Goal: Task Accomplishment & Management: Complete application form

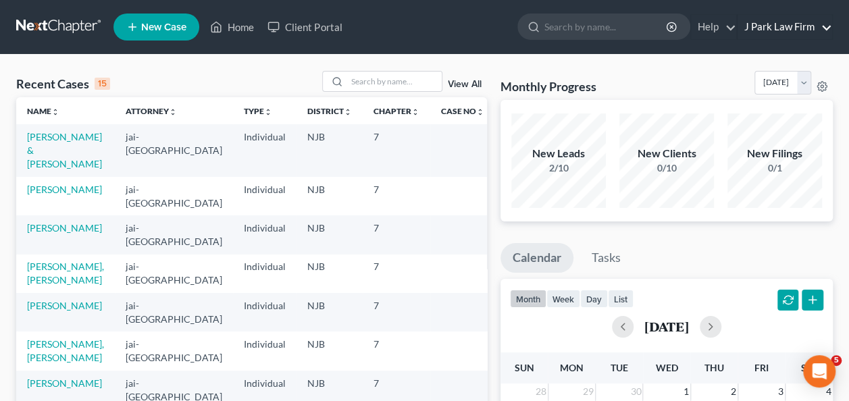
click at [815, 30] on link "J Park Law Firm" at bounding box center [785, 27] width 95 height 24
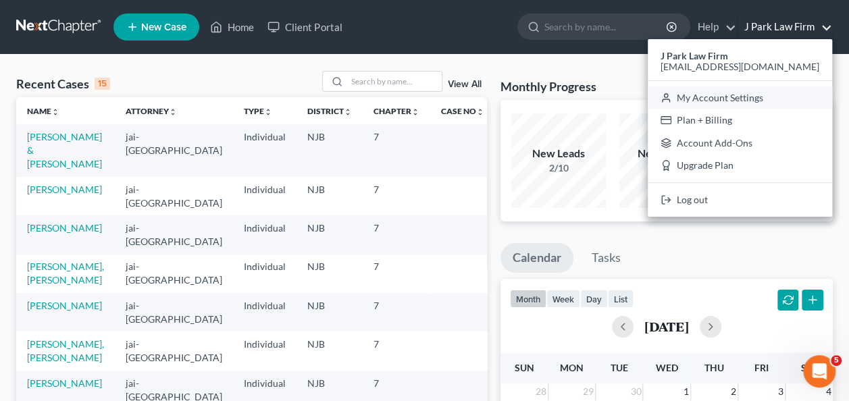
click at [796, 95] on link "My Account Settings" at bounding box center [740, 97] width 184 height 23
select select "24"
select select "33"
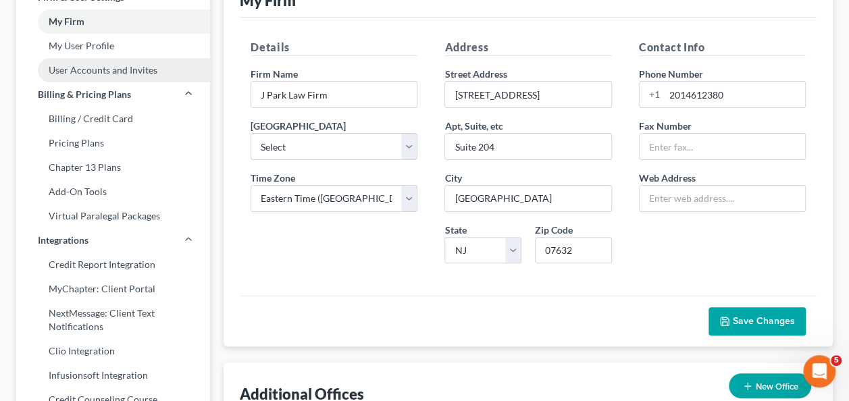
scroll to position [135, 0]
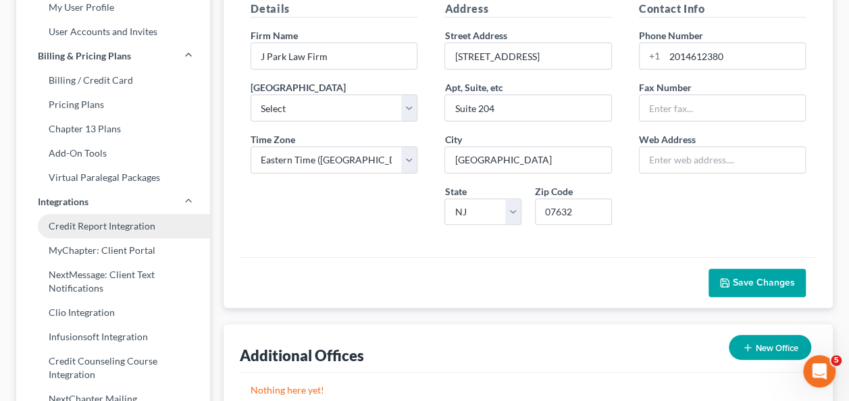
click at [137, 228] on link "Credit Report Integration" at bounding box center [113, 226] width 194 height 24
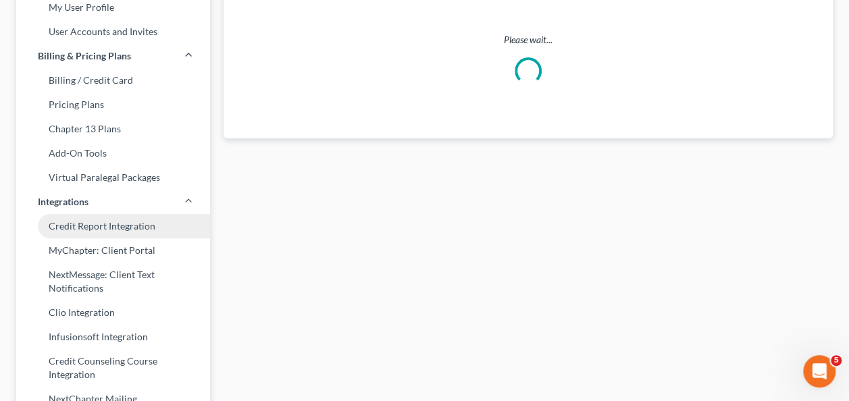
select select "0"
select select "33"
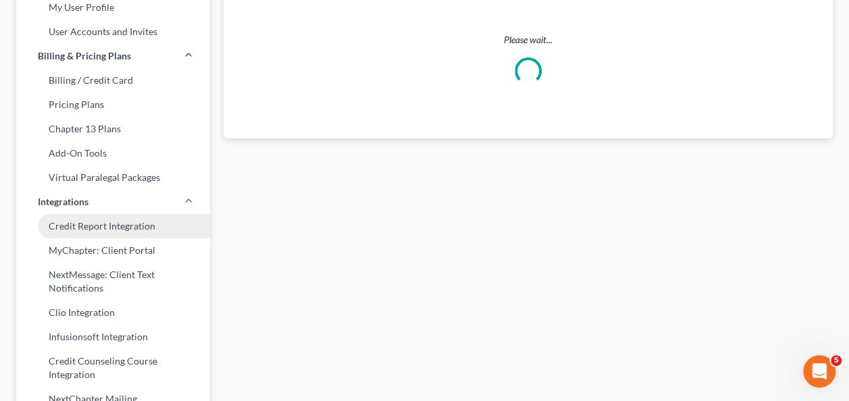
select select "33"
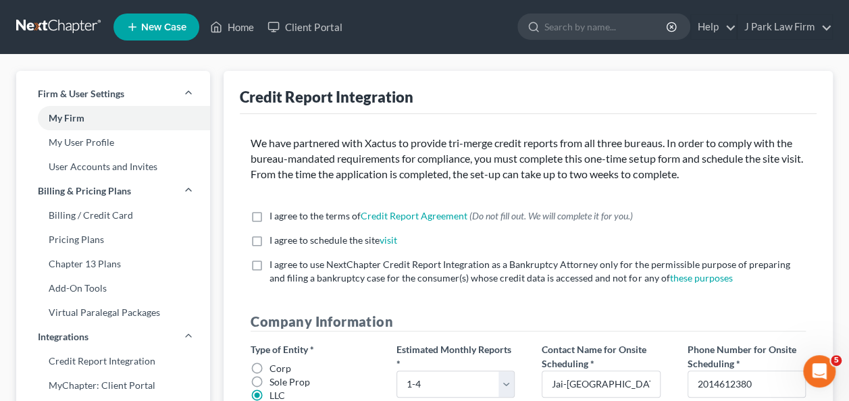
click at [270, 215] on label "I agree to the terms of Credit Report Agreement * (Do not fill out. We will com…" at bounding box center [451, 216] width 363 height 14
click at [275, 215] on input "I agree to the terms of Credit Report Agreement * (Do not fill out. We will com…" at bounding box center [279, 213] width 9 height 9
checkbox input "true"
click at [270, 236] on label "I agree to schedule the site visit *" at bounding box center [334, 241] width 128 height 14
click at [275, 236] on input "I agree to schedule the site visit *" at bounding box center [279, 238] width 9 height 9
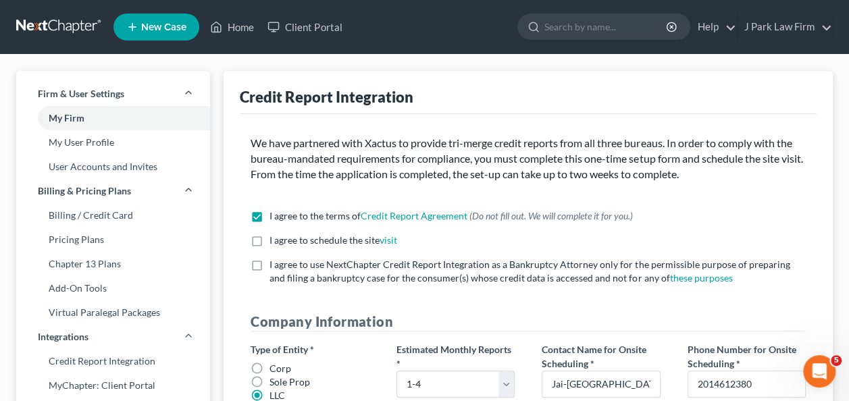
checkbox input "true"
click at [270, 266] on label "I agree to use NextChapter Credit Report Integration as a Bankruptcy Attorney o…" at bounding box center [538, 271] width 536 height 27
click at [275, 266] on input "I agree to use NextChapter Credit Report Integration as a Bankruptcy Attorney o…" at bounding box center [279, 262] width 9 height 9
checkbox input "true"
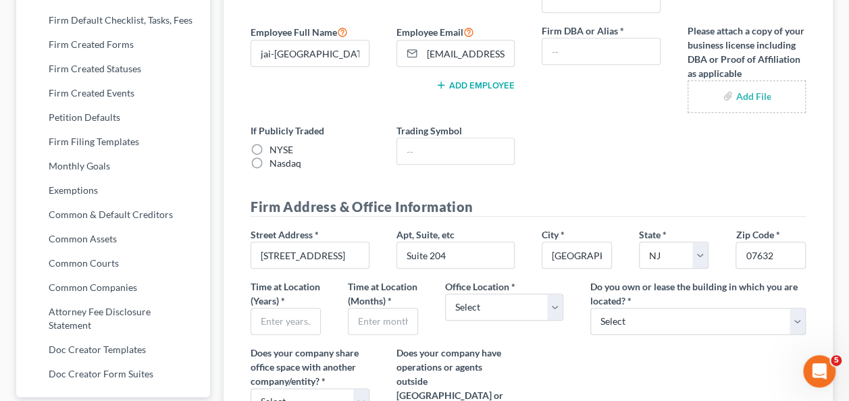
scroll to position [608, 0]
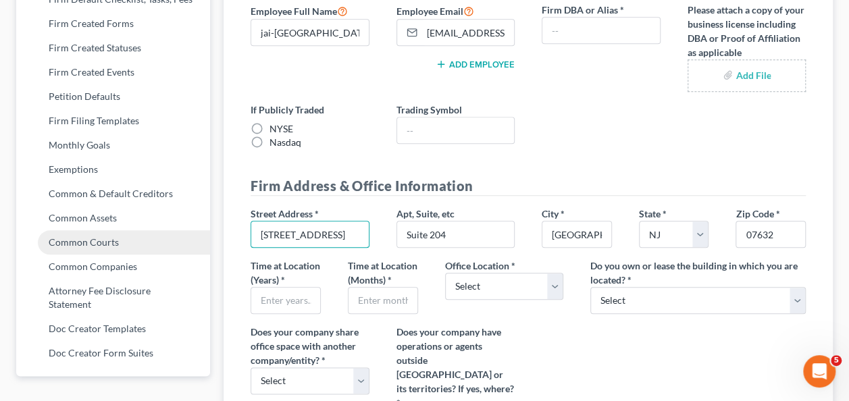
drag, startPoint x: 328, startPoint y: 232, endPoint x: 170, endPoint y: 234, distance: 158.8
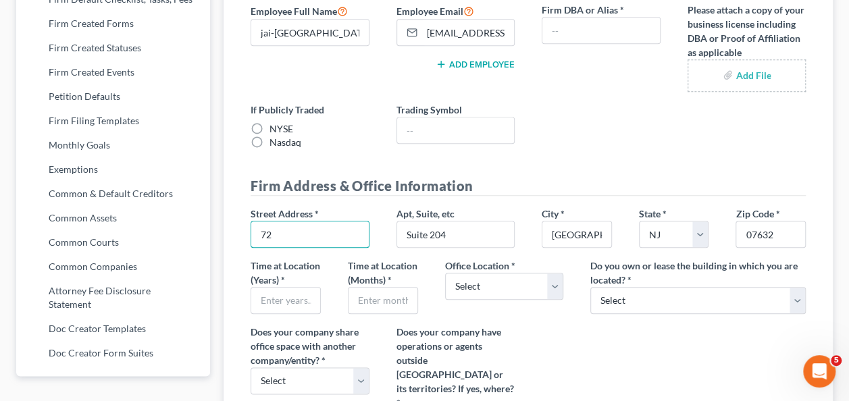
type input "[STREET_ADDRESS]"
type input "J PARK LAW FIRM"
click at [467, 235] on input "Suite 204" at bounding box center [455, 235] width 117 height 26
type input "SUITE 202"
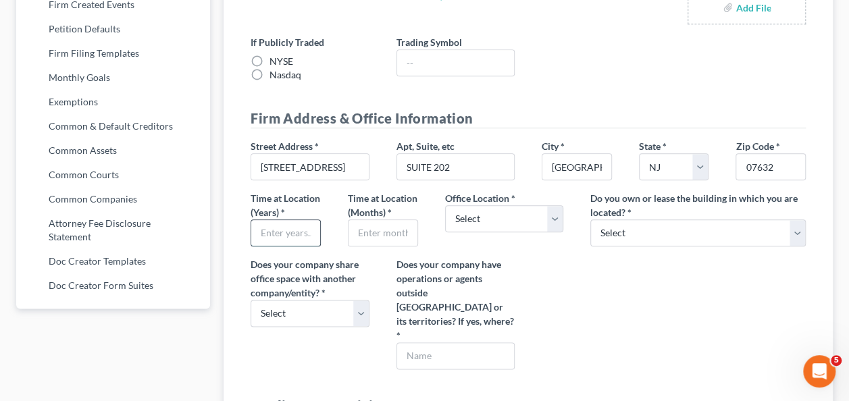
click at [284, 246] on input "text" at bounding box center [285, 233] width 69 height 26
type input "1"
click at [377, 246] on input "text" at bounding box center [383, 233] width 69 height 26
type input "2"
click at [550, 215] on select "Select Commercial Residential" at bounding box center [504, 218] width 118 height 27
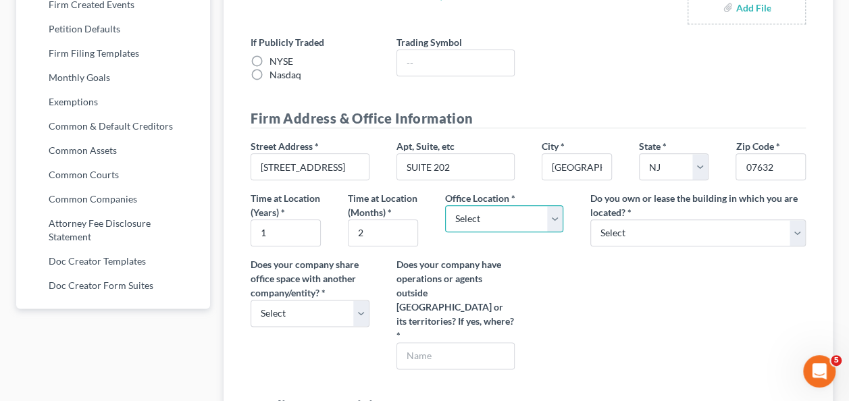
select select "0"
click at [445, 205] on select "Select Commercial Residential" at bounding box center [504, 218] width 118 height 27
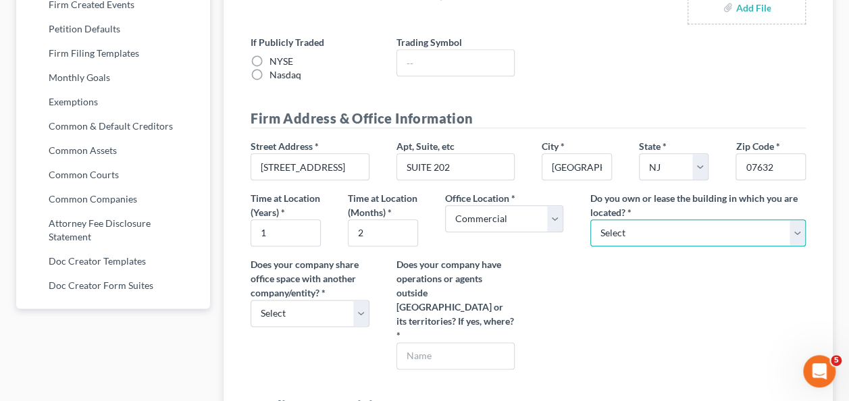
click at [669, 230] on select "Select Own Lease" at bounding box center [697, 233] width 215 height 27
select select "1"
click at [590, 220] on select "Select Own Lease" at bounding box center [697, 233] width 215 height 27
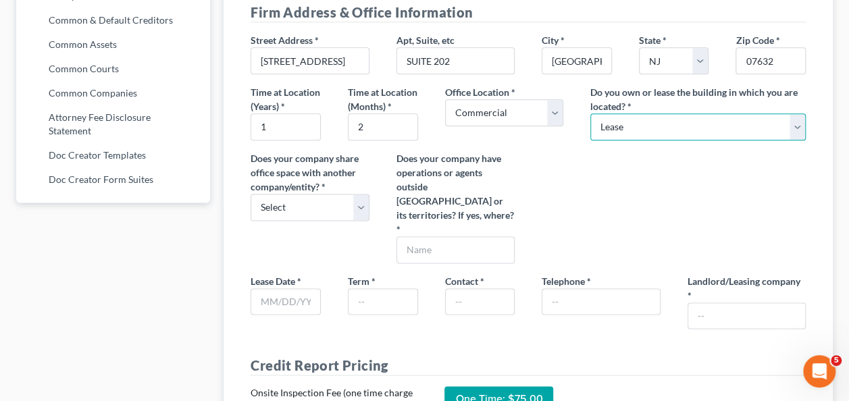
scroll to position [811, 0]
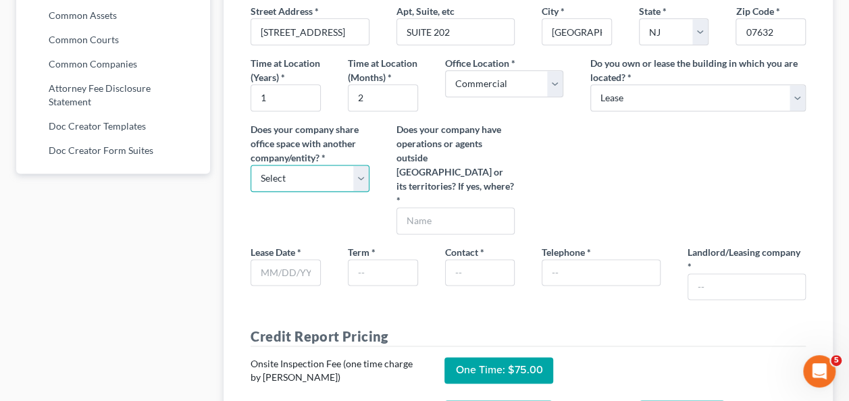
click at [361, 188] on select "Select Yes No" at bounding box center [310, 178] width 118 height 27
select select "1"
click at [251, 176] on select "Select Yes No" at bounding box center [310, 178] width 118 height 27
click at [511, 214] on input "text" at bounding box center [455, 221] width 117 height 26
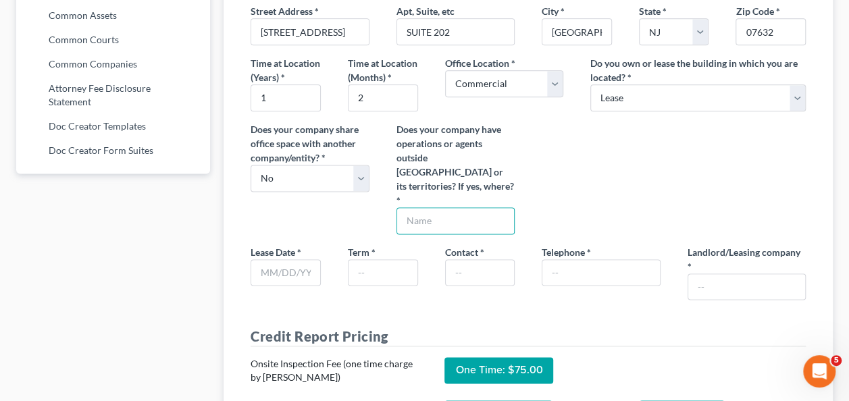
click at [549, 181] on div "Street Address * [STREET_ADDRESS] * [GEOGRAPHIC_DATA] * State [US_STATE] AK AR …" at bounding box center [528, 124] width 582 height 240
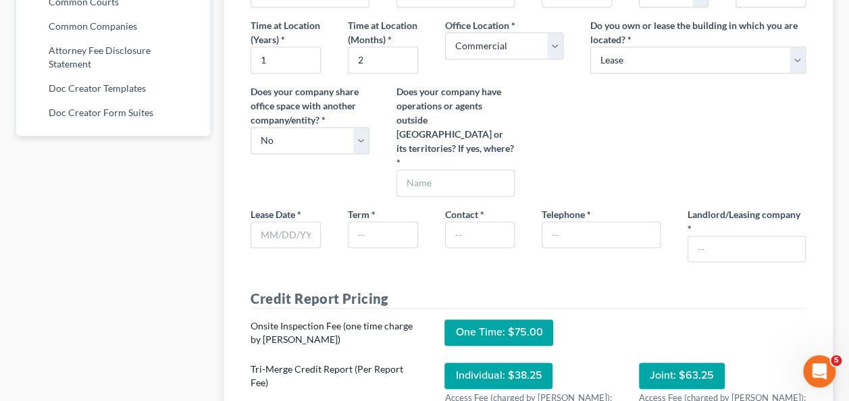
scroll to position [878, 0]
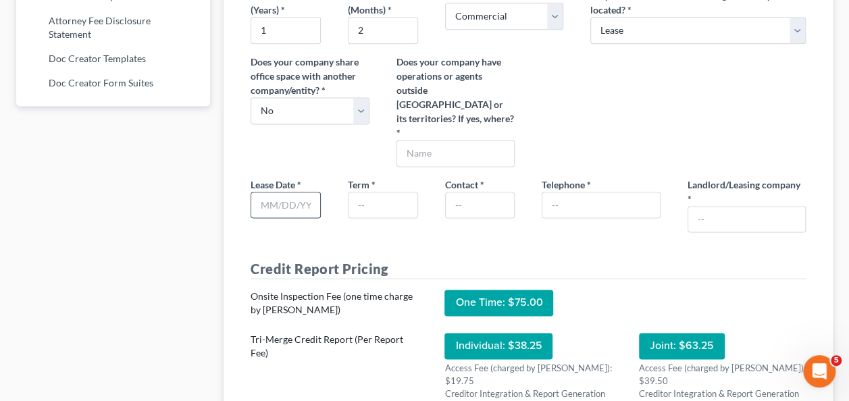
click at [277, 207] on input "text" at bounding box center [285, 206] width 69 height 26
click at [366, 204] on input "text" at bounding box center [383, 206] width 69 height 26
type input "7"
click at [480, 208] on input "text" at bounding box center [480, 206] width 69 height 26
drag, startPoint x: 372, startPoint y: 200, endPoint x: 320, endPoint y: 201, distance: 51.3
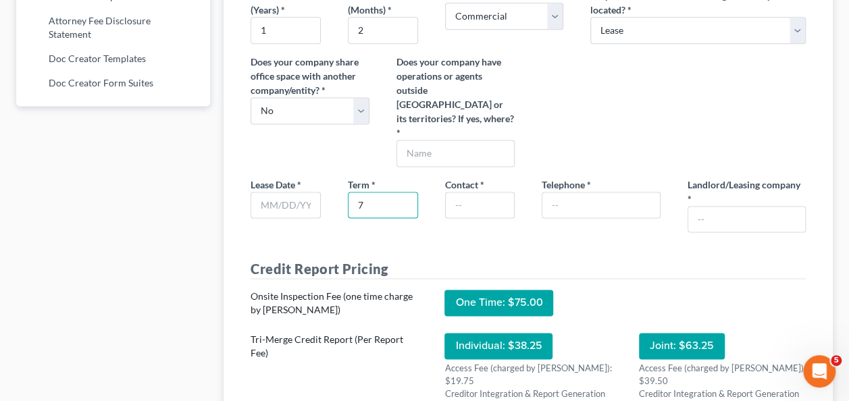
click at [321, 201] on div "Lease Date * Term * 7 Contact * Telephone * Landlord/Leasing company *" at bounding box center [528, 211] width 582 height 66
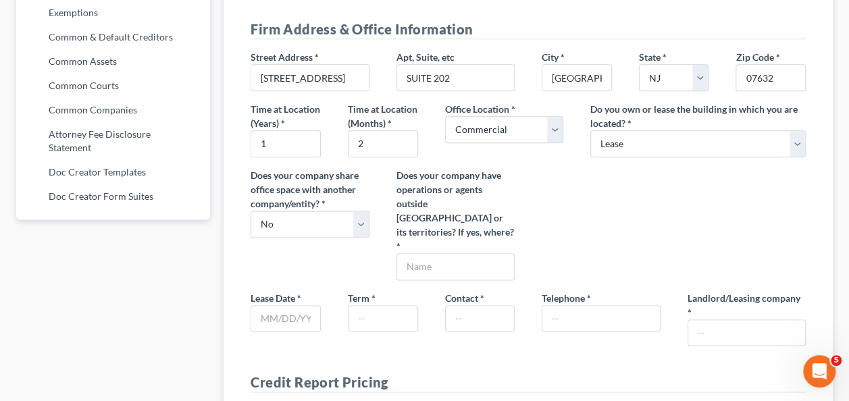
scroll to position [811, 0]
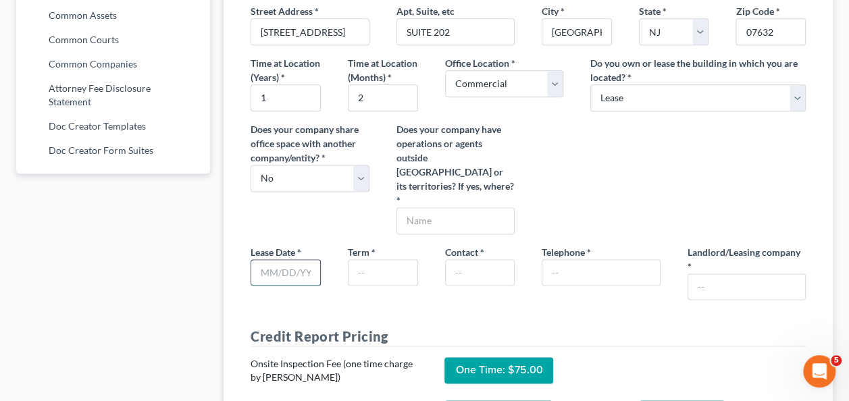
click at [307, 270] on input "text" at bounding box center [285, 273] width 69 height 26
click at [753, 268] on label "Landlord/Leasing company *" at bounding box center [747, 259] width 118 height 28
click at [724, 279] on input "text" at bounding box center [746, 287] width 117 height 26
paste input "Bedrock Realty Holdings, LLC"
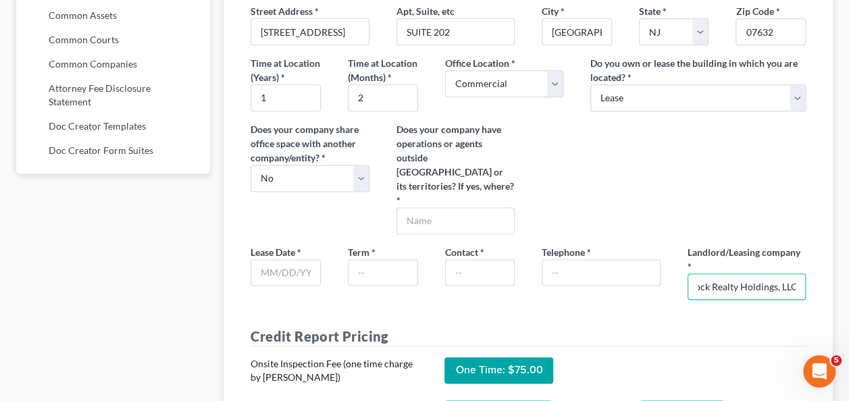
type input "Bedrock Realty Holdings, LLC"
click at [383, 269] on input "text" at bounding box center [383, 273] width 69 height 26
type input "7"
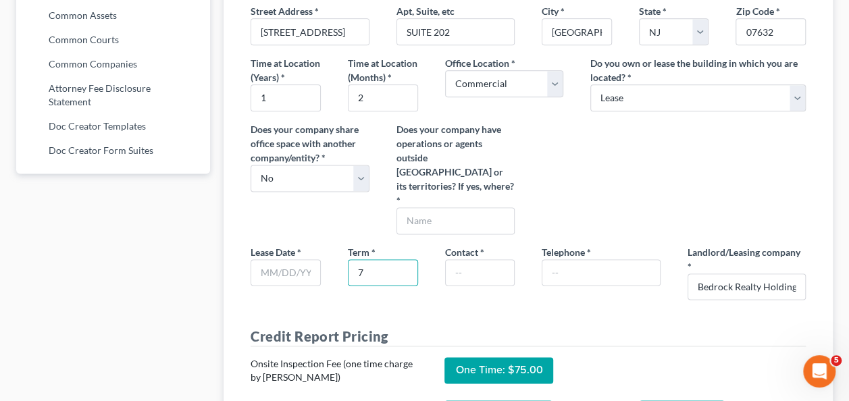
click at [472, 296] on div "Contact *" at bounding box center [480, 272] width 97 height 55
click at [480, 270] on input "text" at bounding box center [480, 273] width 69 height 26
type input "J PARK LAW FIRM"
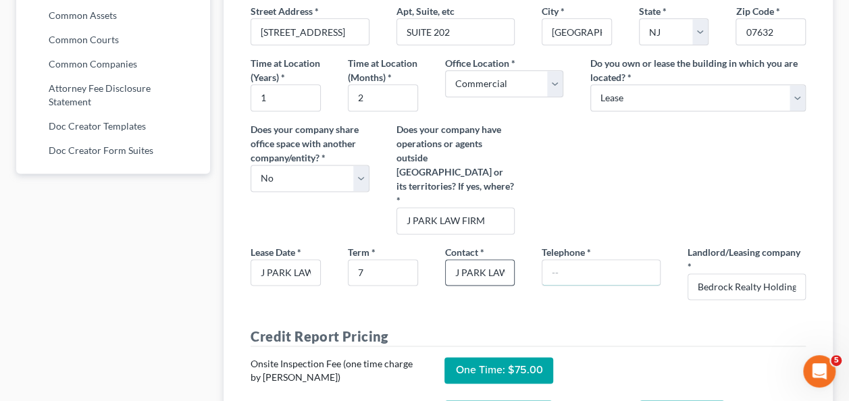
type input "2014612380"
drag, startPoint x: 308, startPoint y: 270, endPoint x: 198, endPoint y: 269, distance: 110.1
type input "FIRM"
drag, startPoint x: 288, startPoint y: 272, endPoint x: 233, endPoint y: 272, distance: 54.7
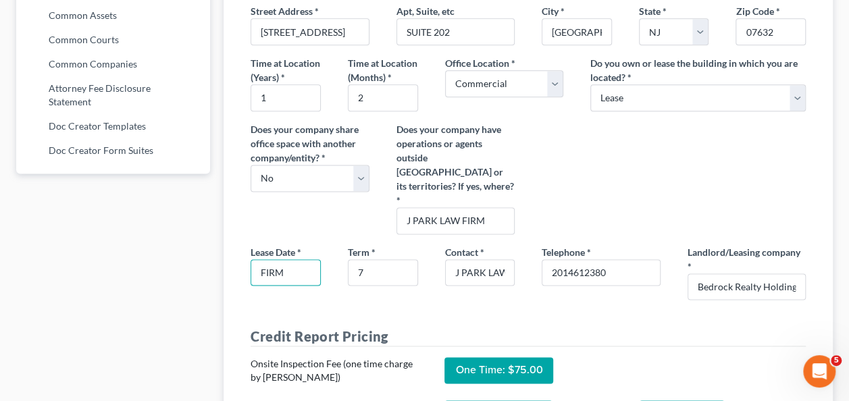
click at [274, 275] on input "text" at bounding box center [285, 273] width 69 height 26
type input "[DATE]"
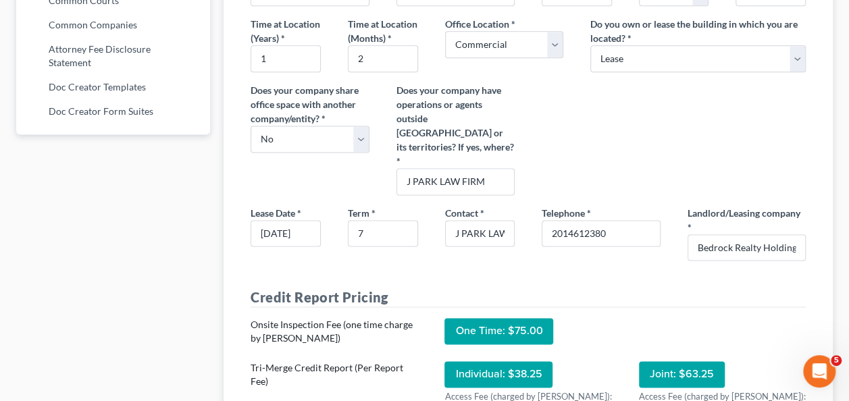
scroll to position [878, 0]
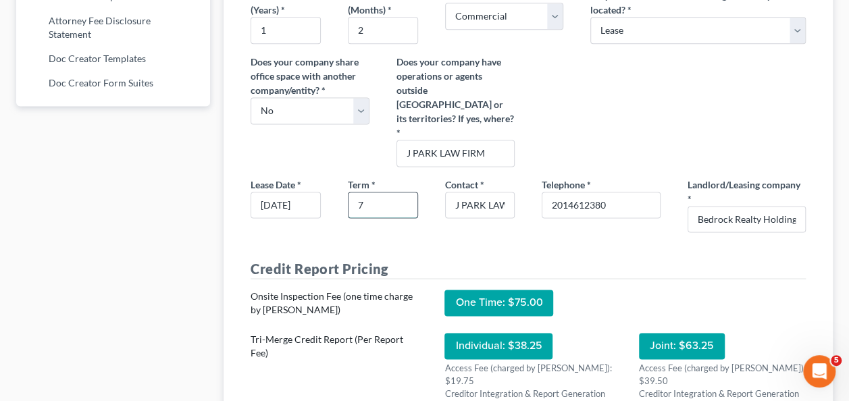
click at [376, 202] on input "7" at bounding box center [383, 206] width 69 height 26
type input "7 years"
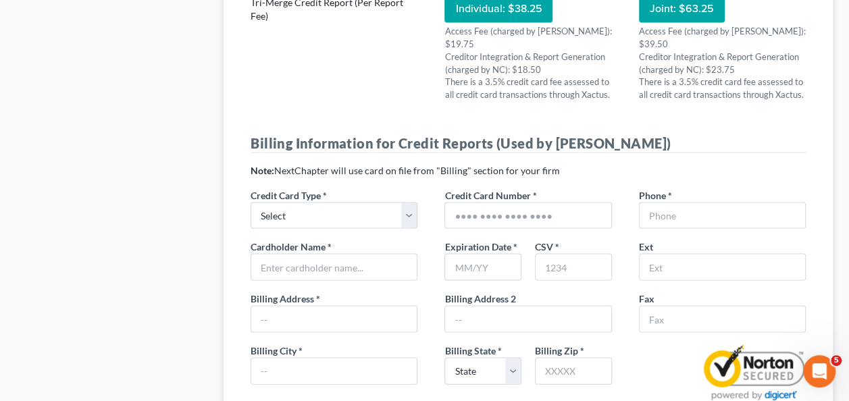
scroll to position [1216, 0]
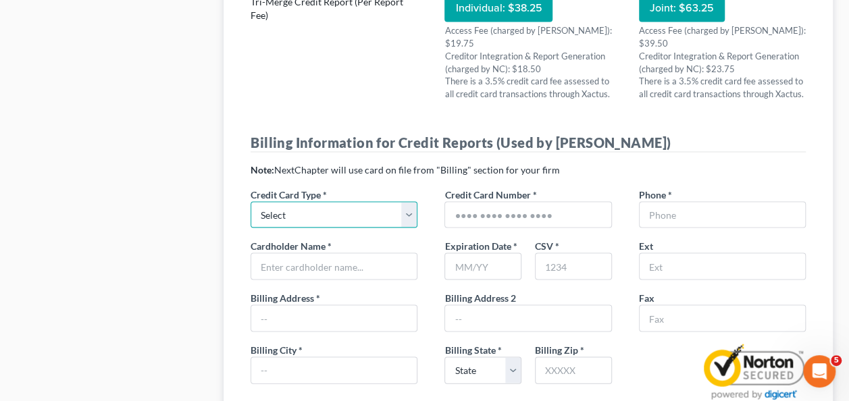
click at [308, 203] on select "Select Visa Master Card American Express Discover" at bounding box center [334, 214] width 167 height 27
select select "1"
click at [251, 201] on select "Select Visa Master Card American Express Discover" at bounding box center [334, 214] width 167 height 27
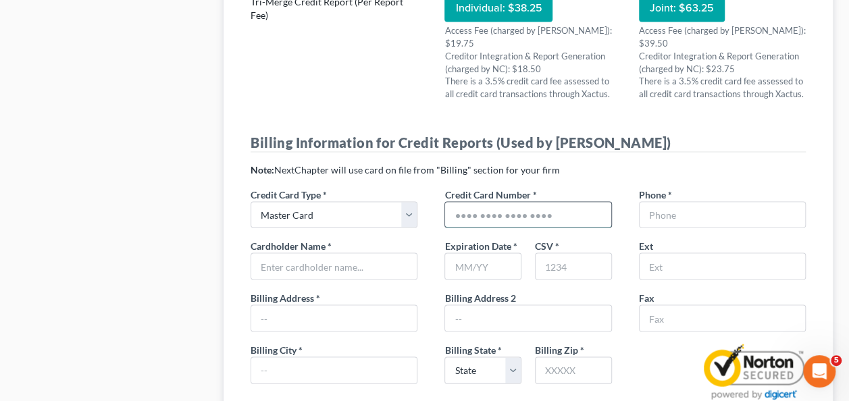
click at [462, 202] on input "text" at bounding box center [528, 215] width 166 height 26
type input "[CREDIT_CARD_NUMBER]"
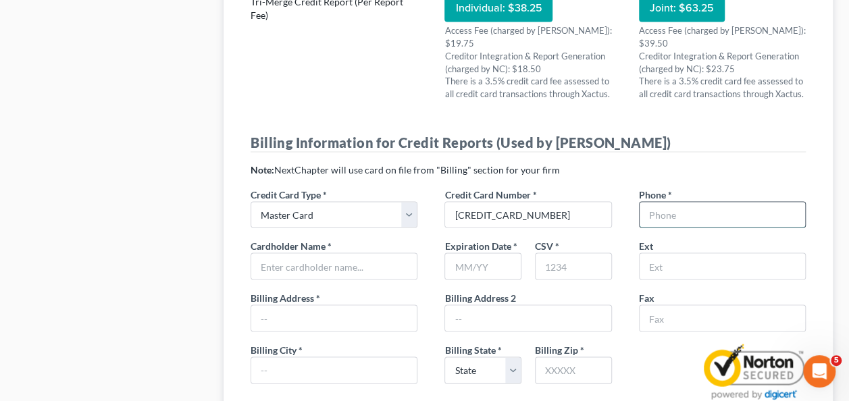
click at [685, 202] on input "text" at bounding box center [723, 215] width 166 height 26
type input "7247081362"
type input "[STREET_ADDRESS]"
type input "07632"
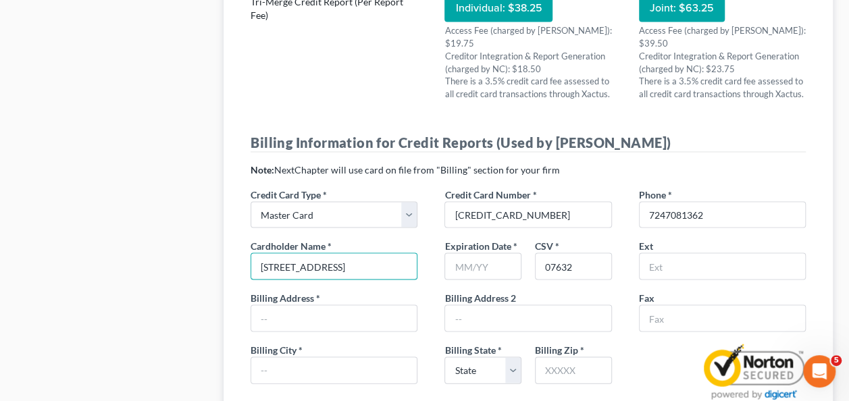
drag, startPoint x: 351, startPoint y: 251, endPoint x: 219, endPoint y: 246, distance: 132.5
type input "J park law firm"
click at [454, 255] on input "text" at bounding box center [483, 266] width 77 height 27
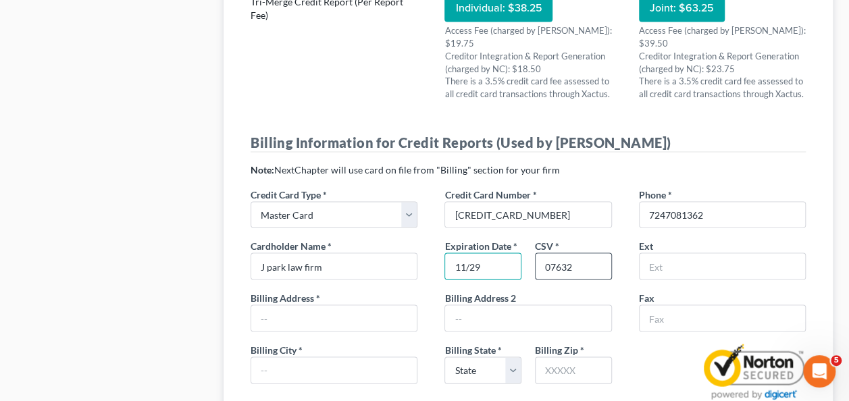
type input "11/29"
drag, startPoint x: 584, startPoint y: 252, endPoint x: 528, endPoint y: 251, distance: 56.1
click at [528, 251] on div "CSV * 07632" at bounding box center [573, 258] width 91 height 41
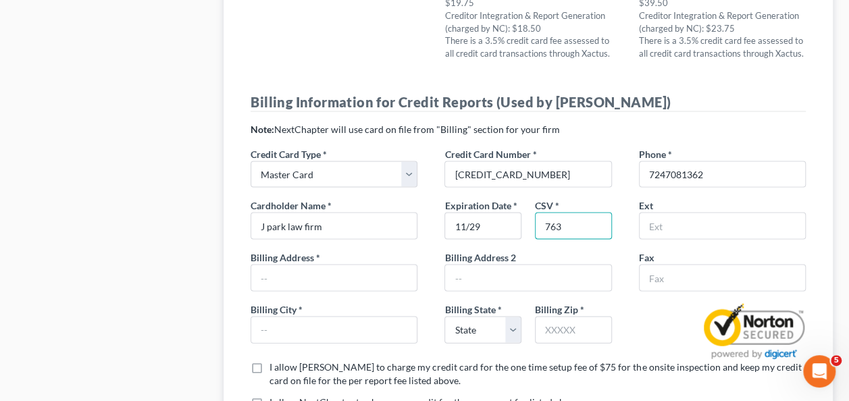
scroll to position [1284, 0]
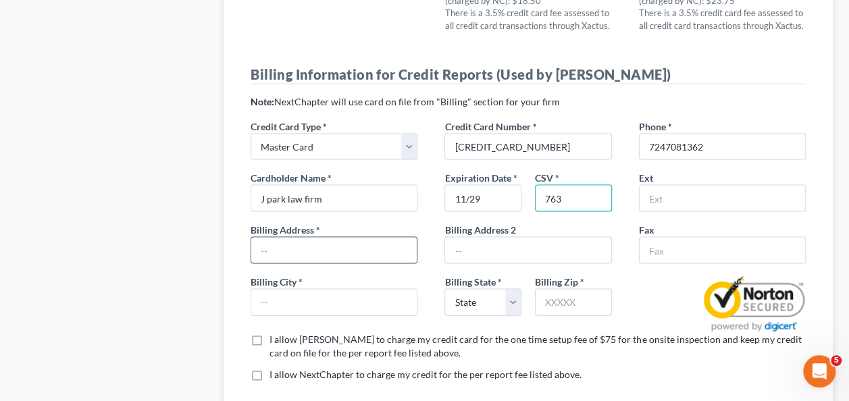
type input "763"
click at [339, 240] on input "text" at bounding box center [334, 251] width 166 height 26
type input "[STREET_ADDRESS]"
type input "SUITE 202"
type input "[GEOGRAPHIC_DATA]"
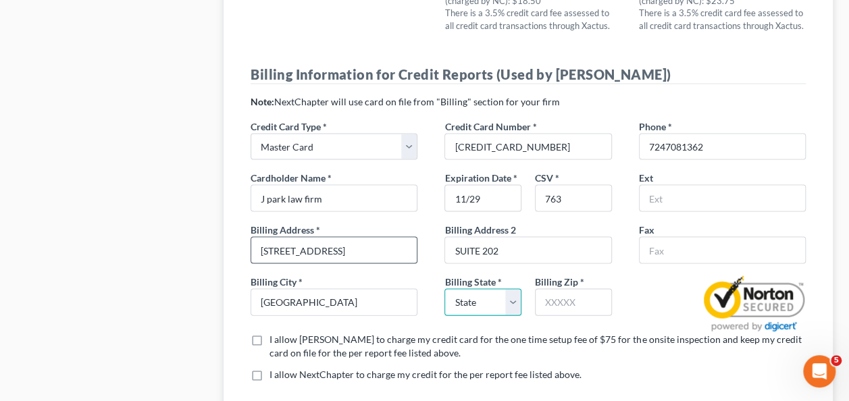
select select "33"
type input "07632"
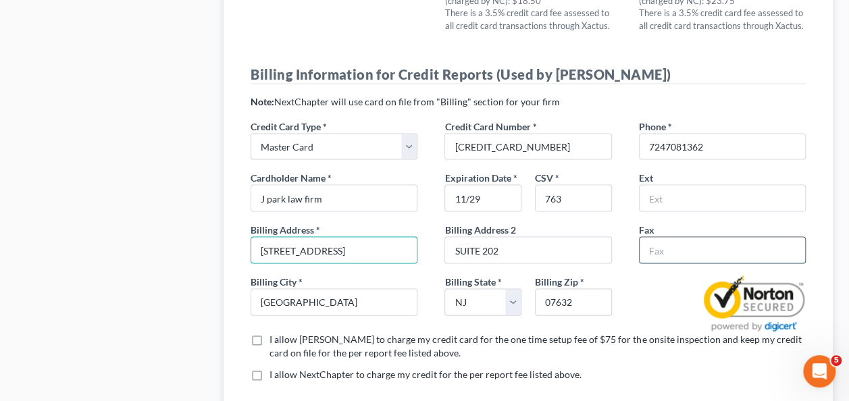
click at [682, 238] on input "text" at bounding box center [723, 251] width 166 height 26
type input "2016544167"
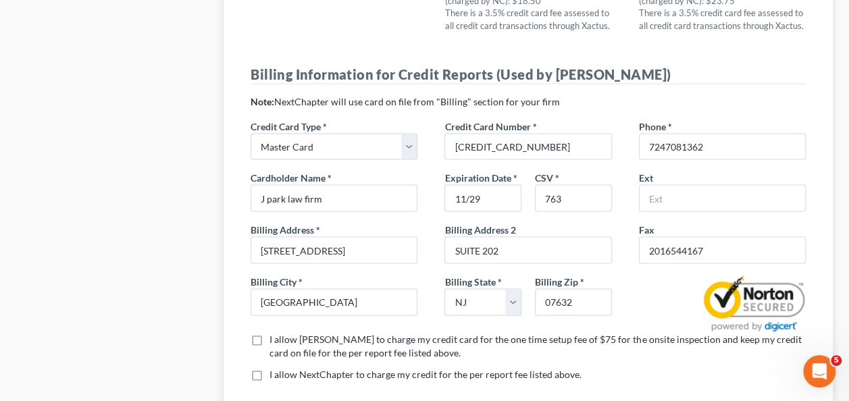
click at [270, 333] on label "I allow [PERSON_NAME] to charge my credit card for the one time setup fee of $7…" at bounding box center [538, 346] width 536 height 27
click at [275, 333] on input "I allow [PERSON_NAME] to charge my credit card for the one time setup fee of $7…" at bounding box center [279, 337] width 9 height 9
checkbox input "true"
click at [270, 368] on label "I allow NextChapter to charge my credit for the per report fee listed above. *" at bounding box center [426, 375] width 312 height 14
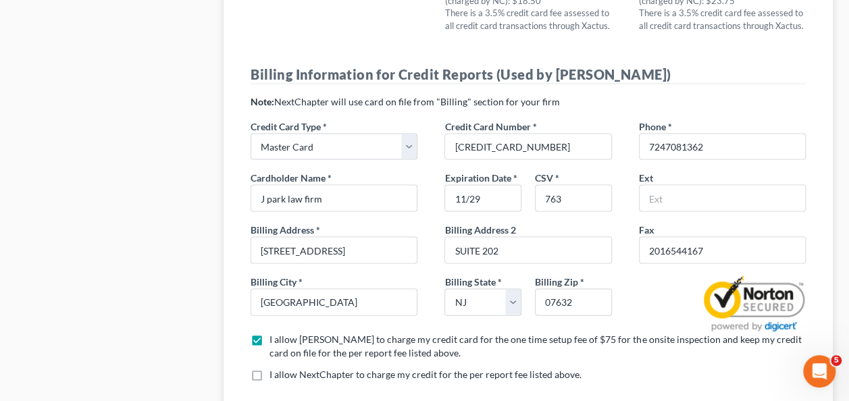
click at [275, 368] on input "I allow NextChapter to charge my credit for the per report fee listed above. *" at bounding box center [279, 372] width 9 height 9
checkbox input "true"
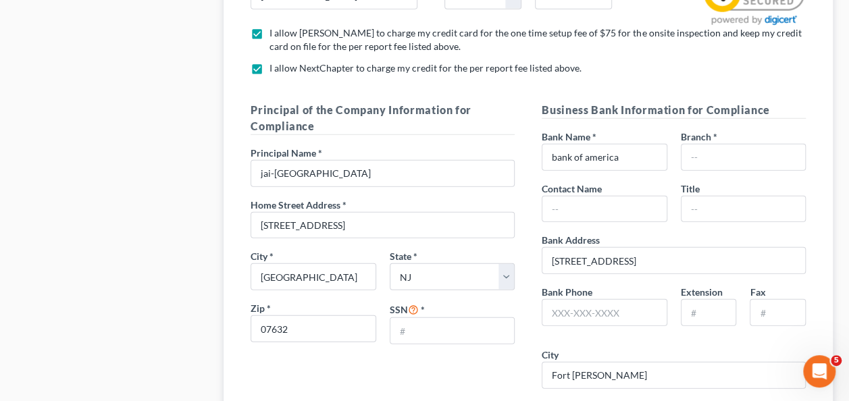
scroll to position [1621, 0]
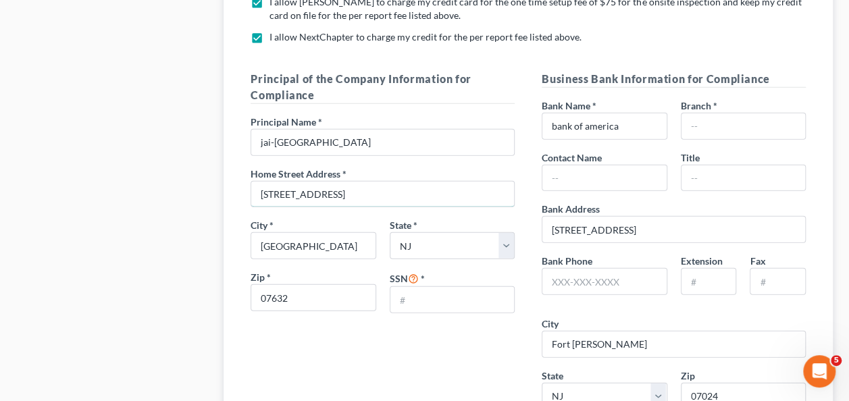
drag, startPoint x: 370, startPoint y: 176, endPoint x: 195, endPoint y: 176, distance: 175.6
click at [195, 176] on div "Firm & User Settings My Firm My User Profile User Accounts and Invites Billing …" at bounding box center [424, 91] width 830 height 3282
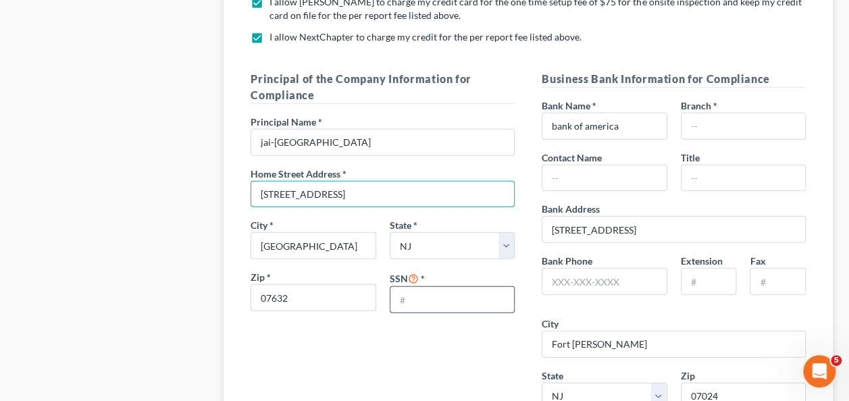
type input "[STREET_ADDRESS]"
click at [420, 287] on input "text" at bounding box center [452, 300] width 124 height 26
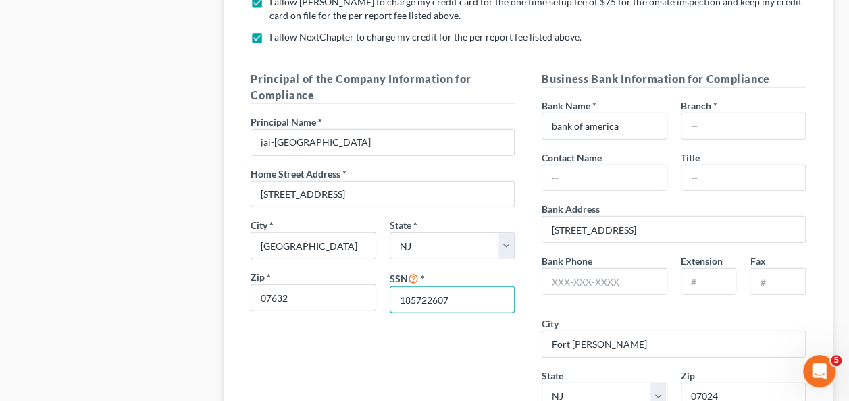
type input "185722607"
click at [180, 293] on div "Firm & User Settings My Firm My User Profile User Accounts and Invites Billing …" at bounding box center [112, 83] width 207 height 3266
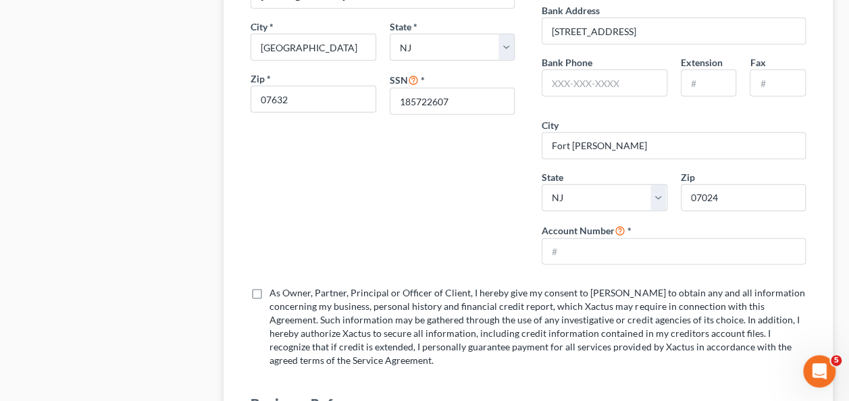
scroll to position [1892, 0]
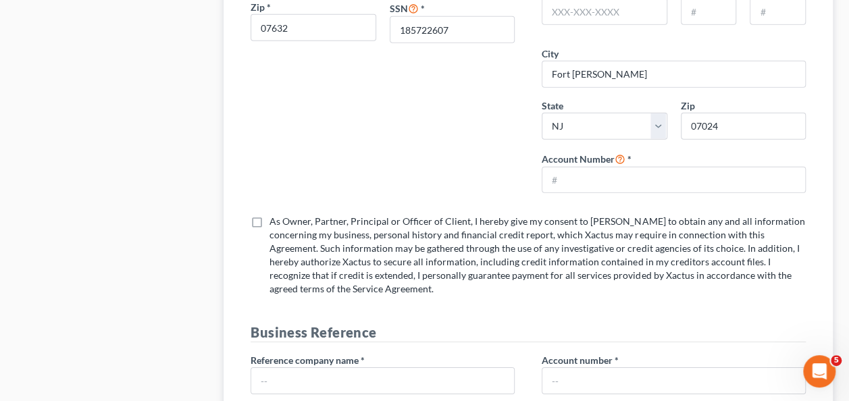
click at [270, 215] on label "As Owner, Partner, Principal or Officer of Client, I hereby give my consent to …" at bounding box center [538, 255] width 536 height 81
click at [275, 215] on input "As Owner, Partner, Principal or Officer of Client, I hereby give my consent to …" at bounding box center [279, 219] width 9 height 9
checkbox input "true"
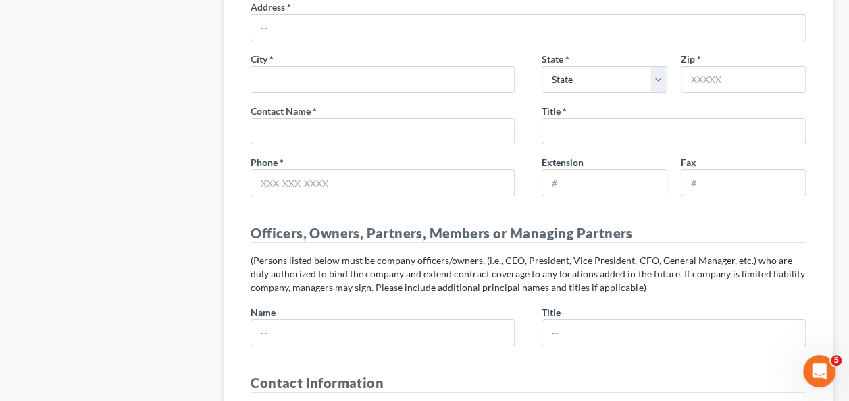
scroll to position [2364, 0]
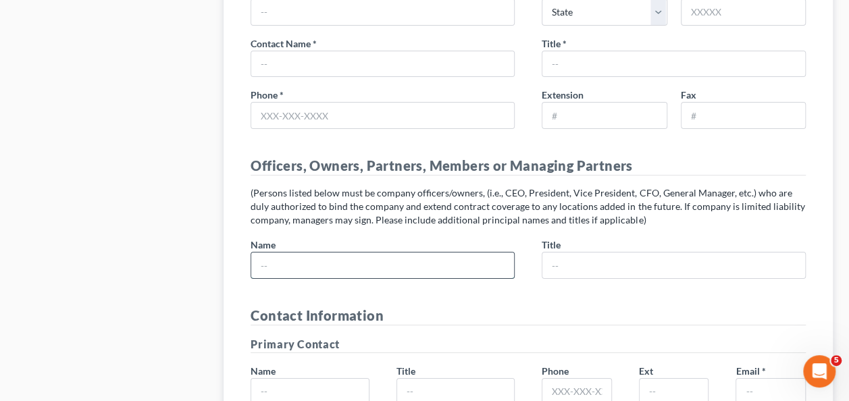
click at [372, 253] on input "text" at bounding box center [382, 266] width 263 height 26
type input "[GEOGRAPHIC_DATA]"
click at [570, 253] on input "text" at bounding box center [673, 266] width 263 height 26
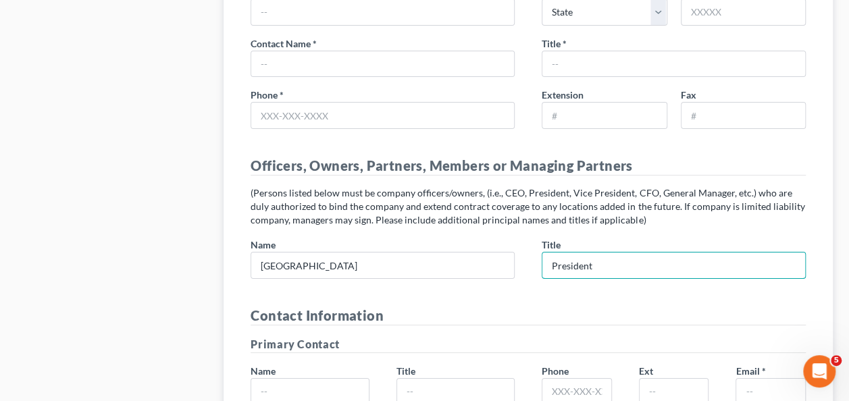
type input "President"
click at [428, 192] on p "(Persons listed below must be company officers/owners, (i.e., CEO, President, V…" at bounding box center [528, 206] width 555 height 41
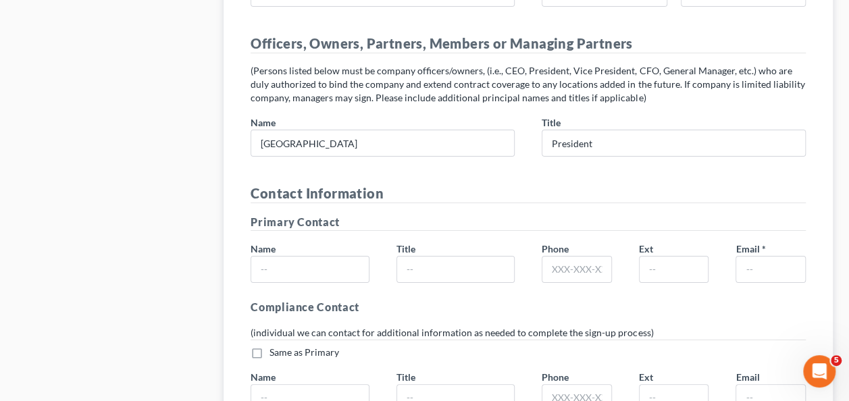
scroll to position [2500, 0]
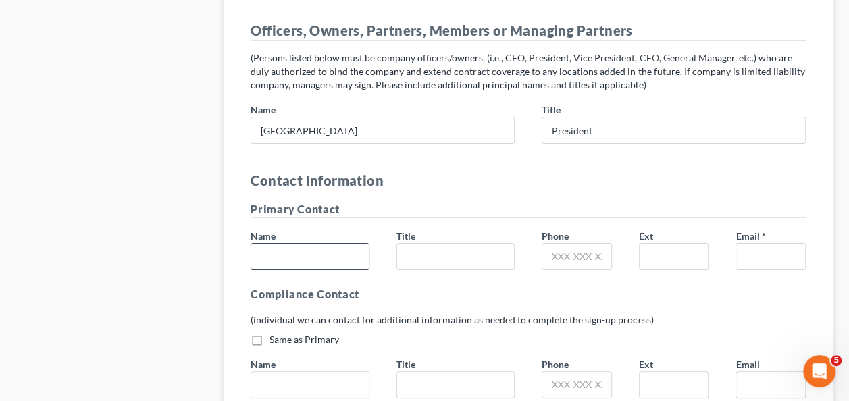
click at [311, 244] on input "text" at bounding box center [309, 257] width 117 height 26
type input "[PERSON_NAME][GEOGRAPHIC_DATA]"
type input "7247081362"
type input "[EMAIL_ADDRESS][DOMAIN_NAME]"
drag, startPoint x: 338, startPoint y: 230, endPoint x: 188, endPoint y: 235, distance: 149.4
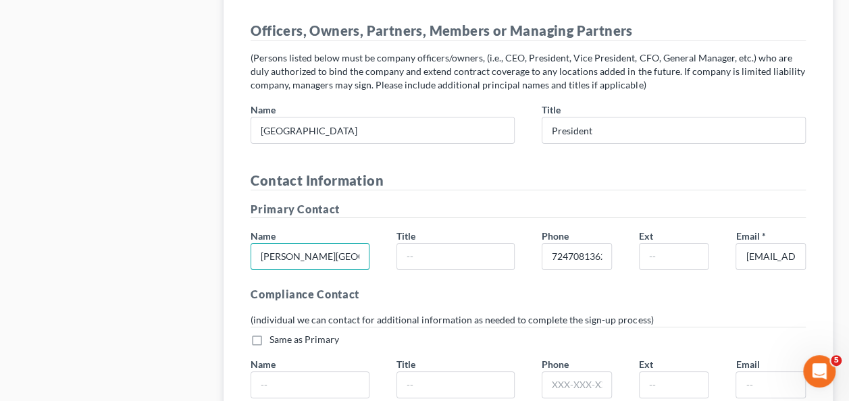
type input "[GEOGRAPHIC_DATA]"
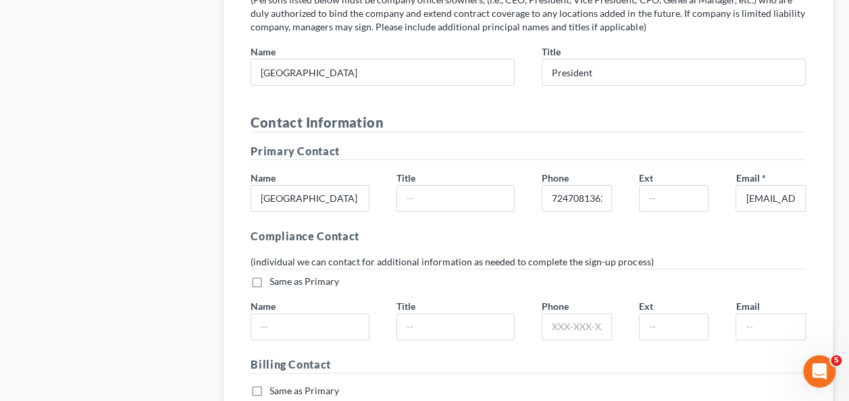
scroll to position [2635, 0]
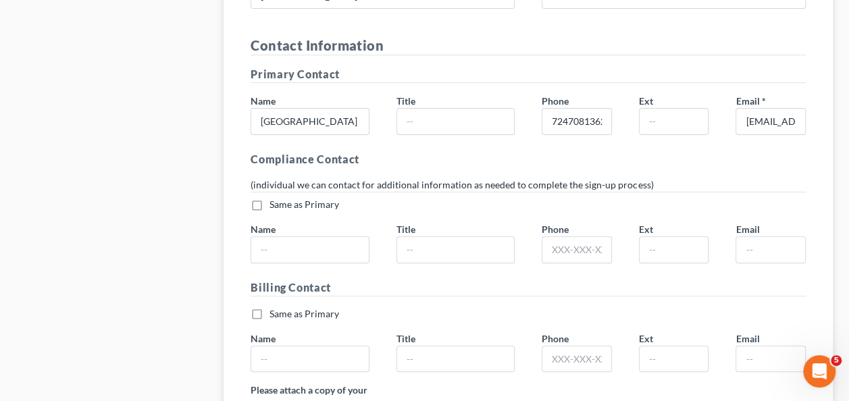
click at [270, 198] on label "Same as Primary *" at bounding box center [305, 205] width 70 height 14
click at [275, 198] on input "Same as Primary *" at bounding box center [279, 202] width 9 height 9
checkbox input "true"
click at [270, 307] on label "Same as Primary *" at bounding box center [305, 314] width 70 height 14
click at [275, 307] on input "Same as Primary *" at bounding box center [279, 311] width 9 height 9
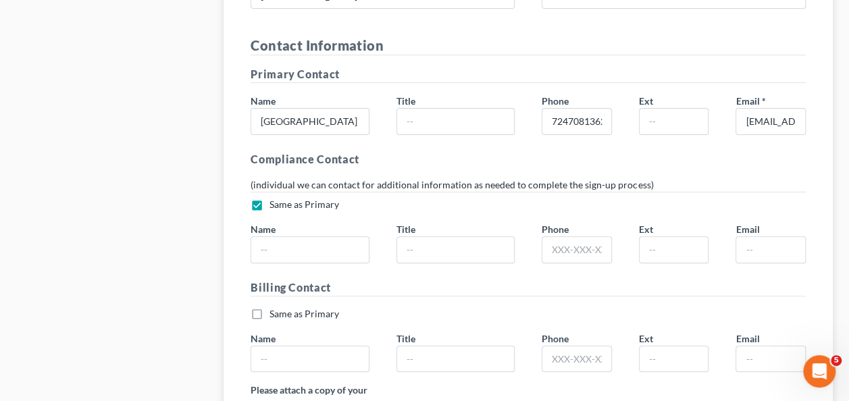
checkbox input "true"
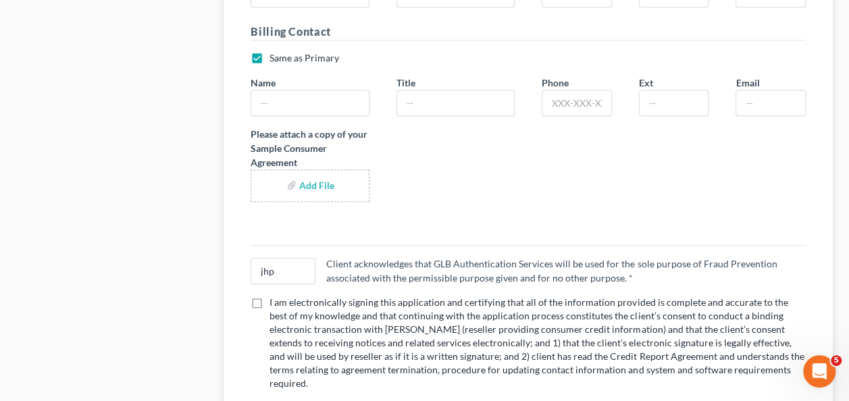
scroll to position [2951, 0]
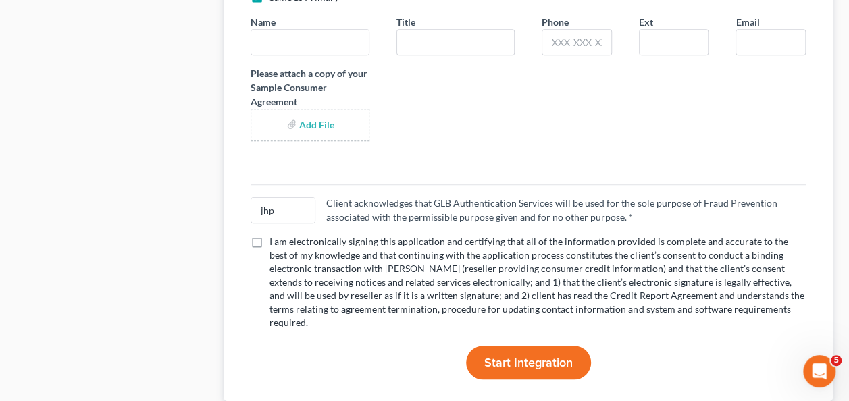
click at [270, 235] on label "I am electronically signing this application and certifying that all of the inf…" at bounding box center [538, 282] width 536 height 95
click at [275, 235] on input "I am electronically signing this application and certifying that all of the inf…" at bounding box center [279, 239] width 9 height 9
checkbox input "true"
click at [527, 355] on span "Start Integration" at bounding box center [528, 362] width 88 height 15
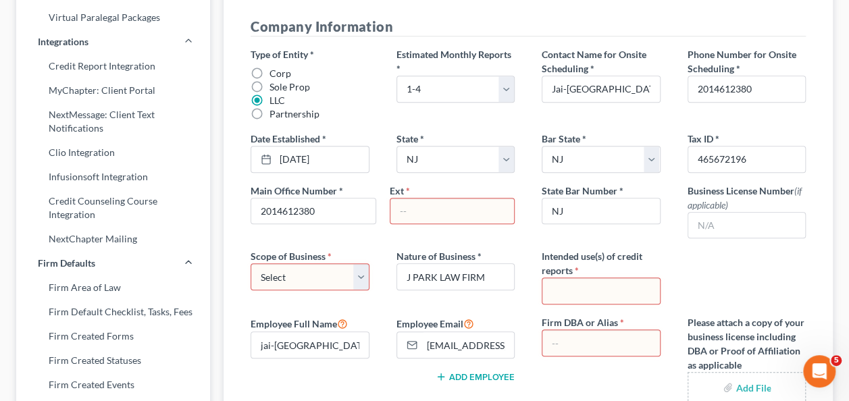
scroll to position [290, 0]
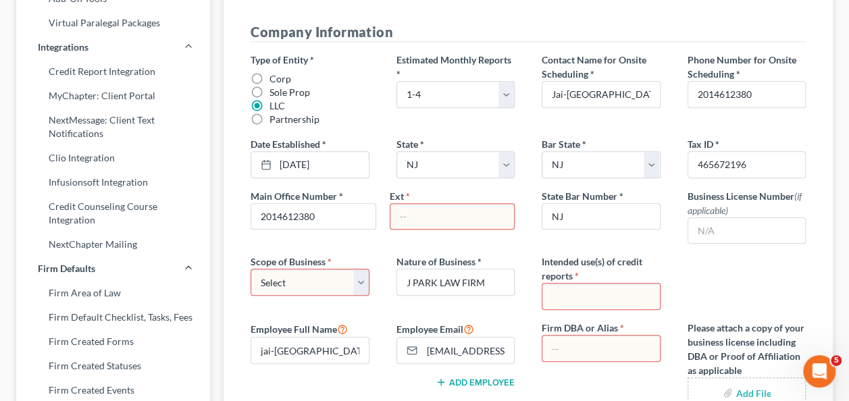
click at [442, 215] on input "text" at bounding box center [452, 217] width 124 height 26
type input "n/a"
click at [350, 277] on select "Select Local Regional National" at bounding box center [310, 282] width 118 height 27
select select "0"
click at [251, 269] on select "Select Local Regional National" at bounding box center [310, 282] width 118 height 27
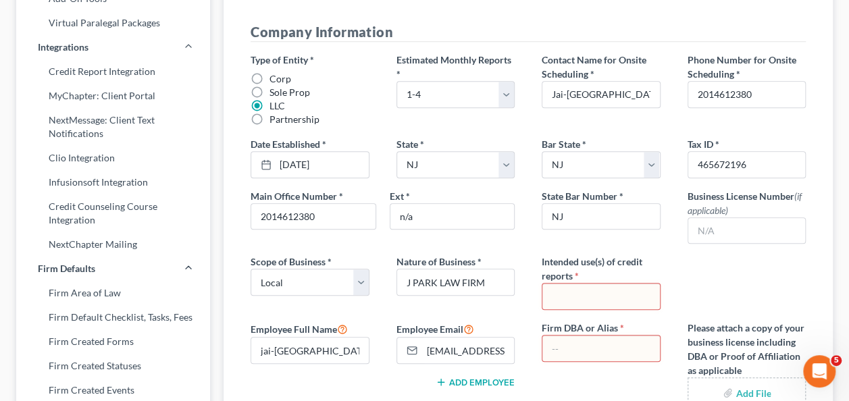
click at [621, 297] on input "text" at bounding box center [600, 297] width 117 height 26
type input "c"
type input "bankruptcy"
click at [743, 272] on div "Type of Entity * Corp Sole Prop LLC Partnership Estimated Monthly Reports * Sel…" at bounding box center [528, 266] width 582 height 426
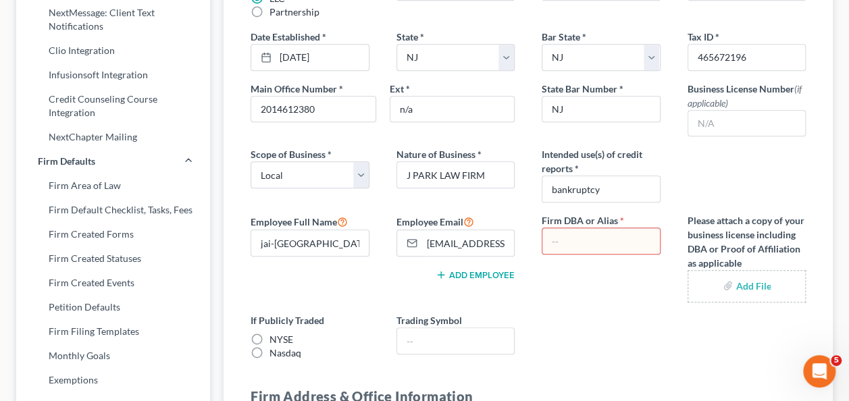
scroll to position [425, 0]
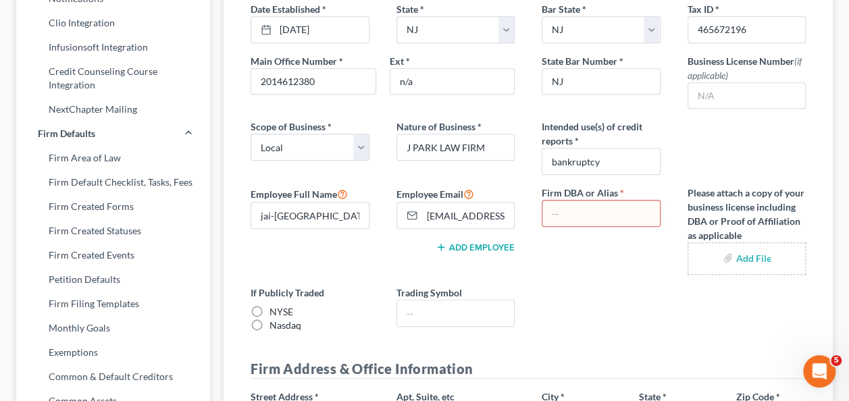
click at [592, 210] on input "text" at bounding box center [600, 214] width 117 height 26
type input "n"
type input "n/a"
click at [781, 209] on label "Please attach a copy of your business license including DBA or Proof of Affilia…" at bounding box center [747, 214] width 118 height 57
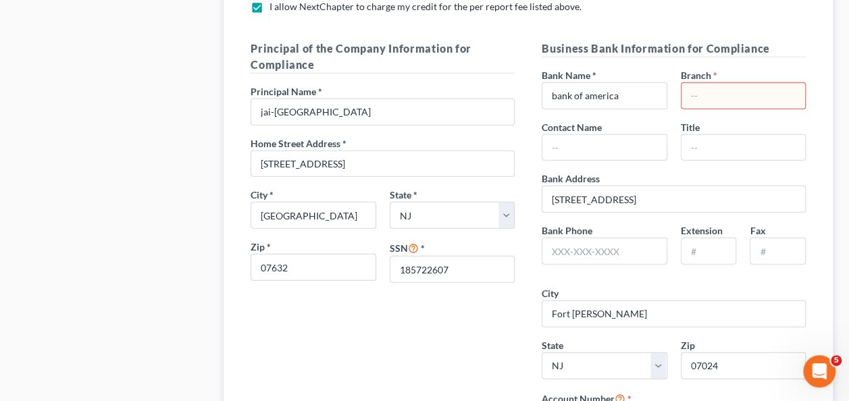
scroll to position [1573, 0]
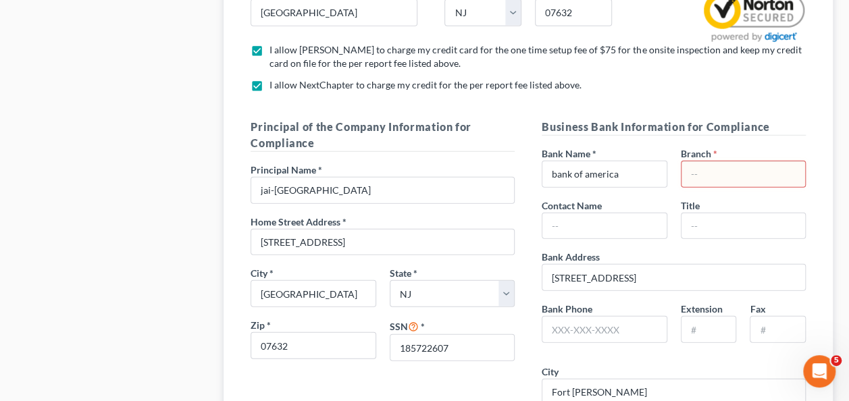
click at [705, 161] on input "text" at bounding box center [744, 174] width 124 height 26
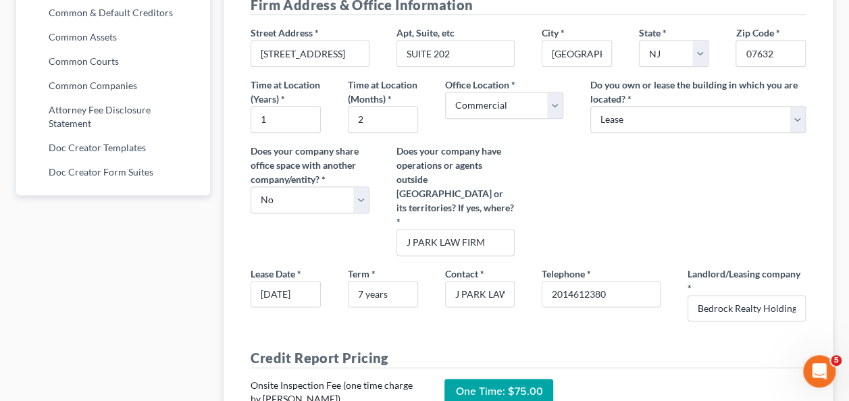
scroll to position [811, 0]
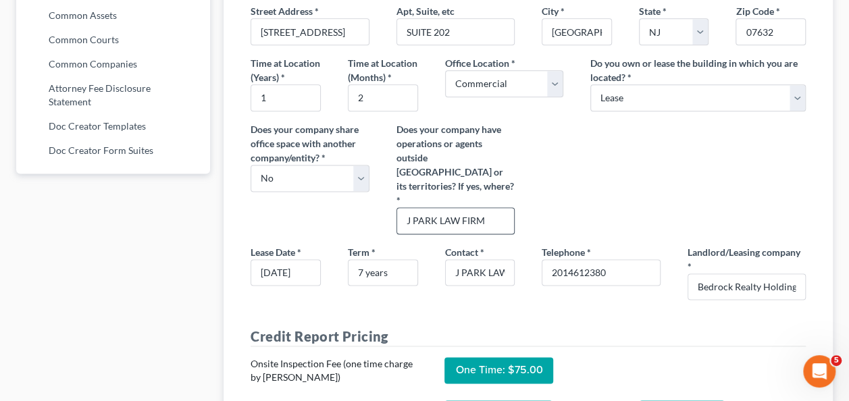
type input "fort [PERSON_NAME]"
drag, startPoint x: 501, startPoint y: 216, endPoint x: 367, endPoint y: 223, distance: 134.6
click at [367, 223] on div "Street Address * [STREET_ADDRESS] * [GEOGRAPHIC_DATA] * State [US_STATE] AK AR …" at bounding box center [528, 124] width 582 height 240
type input "no"
click at [524, 170] on div "Does your company have operations or agents outside [GEOGRAPHIC_DATA] or its te…" at bounding box center [455, 178] width 145 height 112
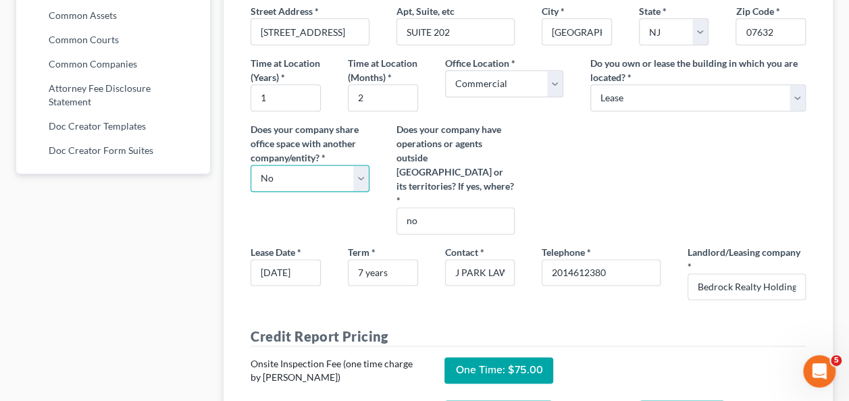
click at [366, 184] on select "Select Yes No" at bounding box center [310, 178] width 118 height 27
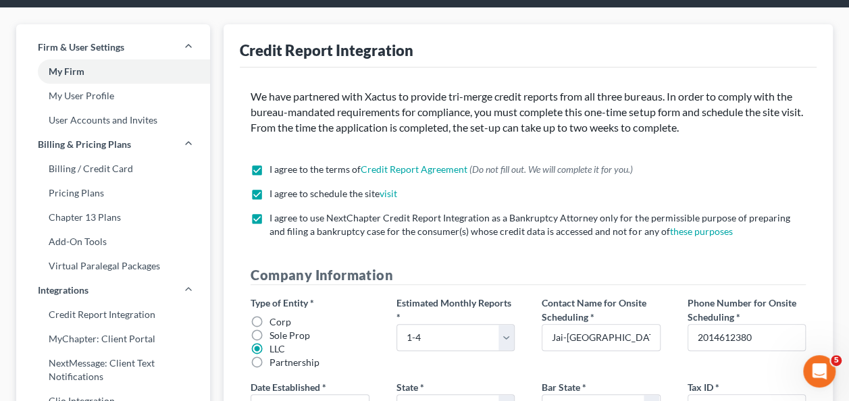
scroll to position [0, 0]
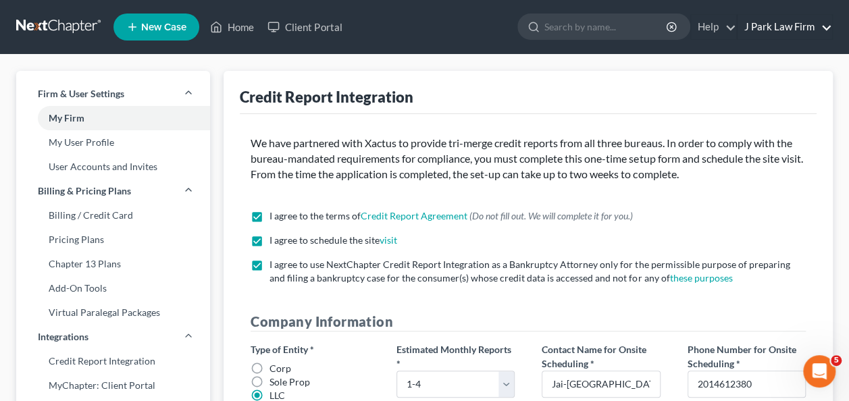
click at [823, 32] on link "J Park Law Firm" at bounding box center [785, 27] width 95 height 24
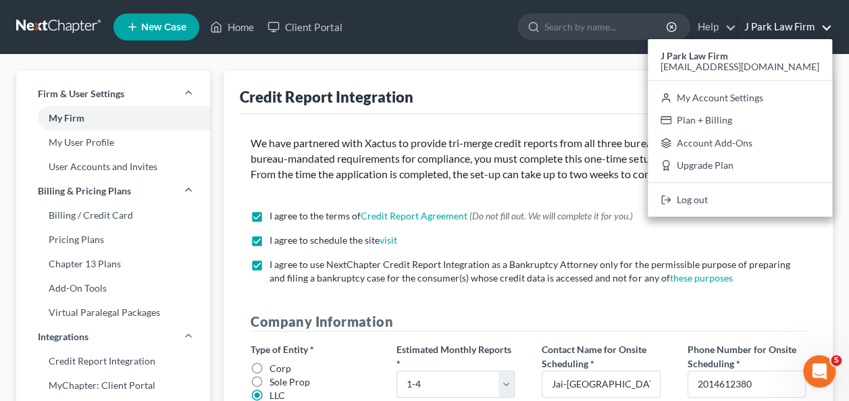
click at [561, 145] on p "We have partnered with Xactus to provide tri-merge credit reports from all thre…" at bounding box center [528, 159] width 555 height 47
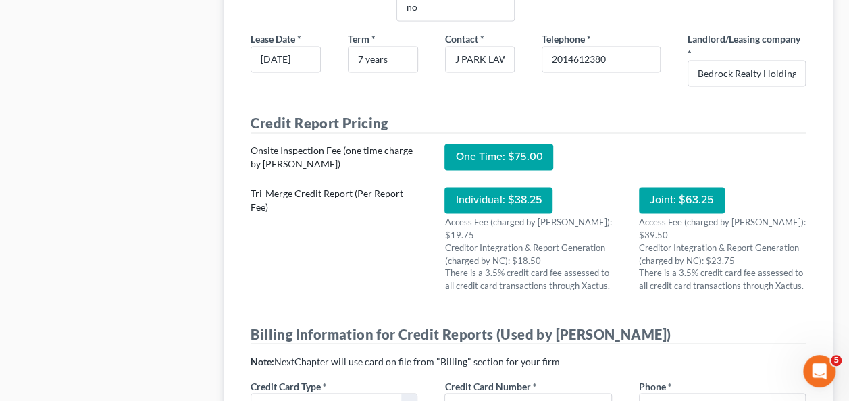
scroll to position [878, 0]
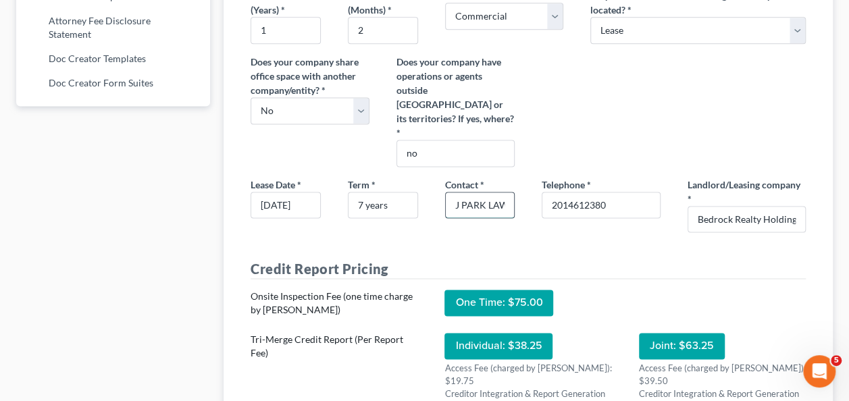
click at [485, 208] on input "J PARK LAW FIRM" at bounding box center [480, 206] width 69 height 26
drag, startPoint x: 452, startPoint y: 201, endPoint x: 519, endPoint y: 198, distance: 66.9
click at [519, 198] on div "Contact * J PARK LAW FIRM" at bounding box center [480, 205] width 97 height 55
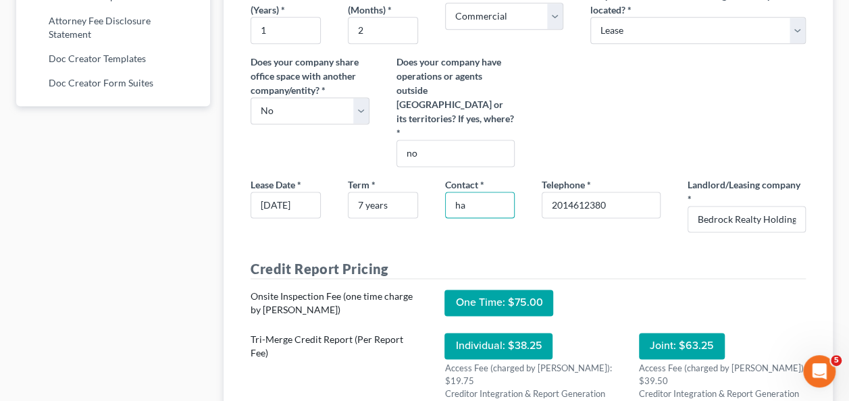
type input "h"
click at [462, 201] on input "[PERSON_NAME][GEOGRAPHIC_DATA]" at bounding box center [480, 206] width 69 height 26
click at [456, 203] on input "[PERSON_NAME][GEOGRAPHIC_DATA]" at bounding box center [480, 206] width 69 height 26
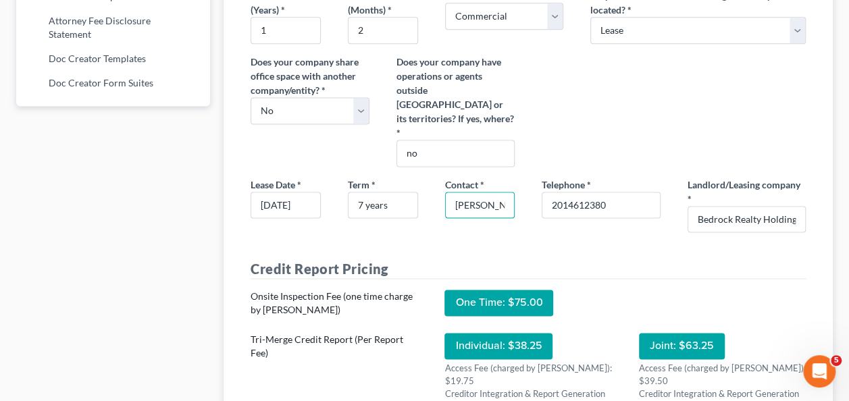
type input "[PERSON_NAME][GEOGRAPHIC_DATA]"
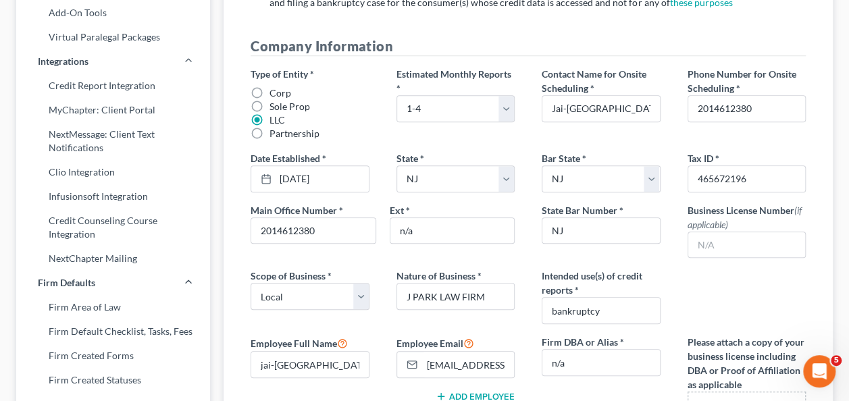
scroll to position [249, 0]
